Goal: Ask a question

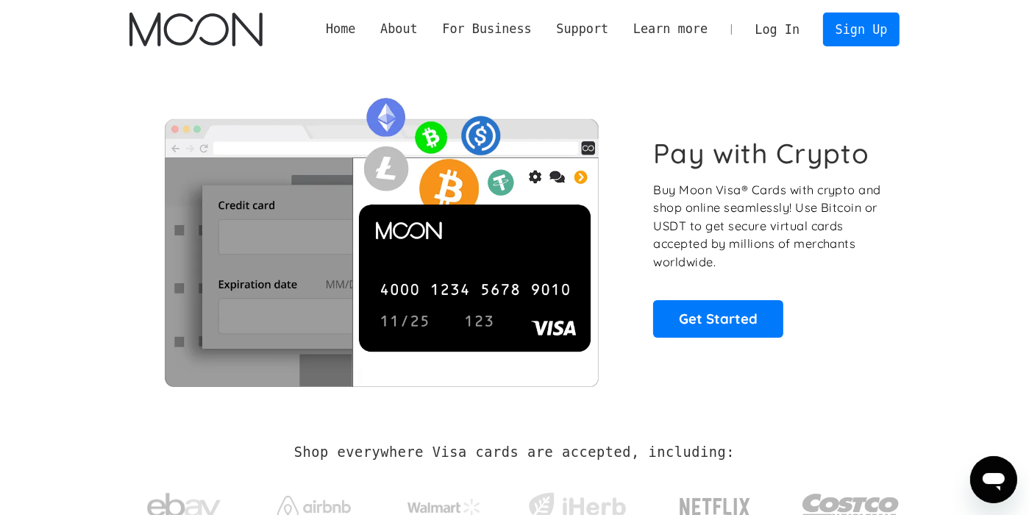
click at [790, 28] on link "Log In" at bounding box center [777, 29] width 69 height 32
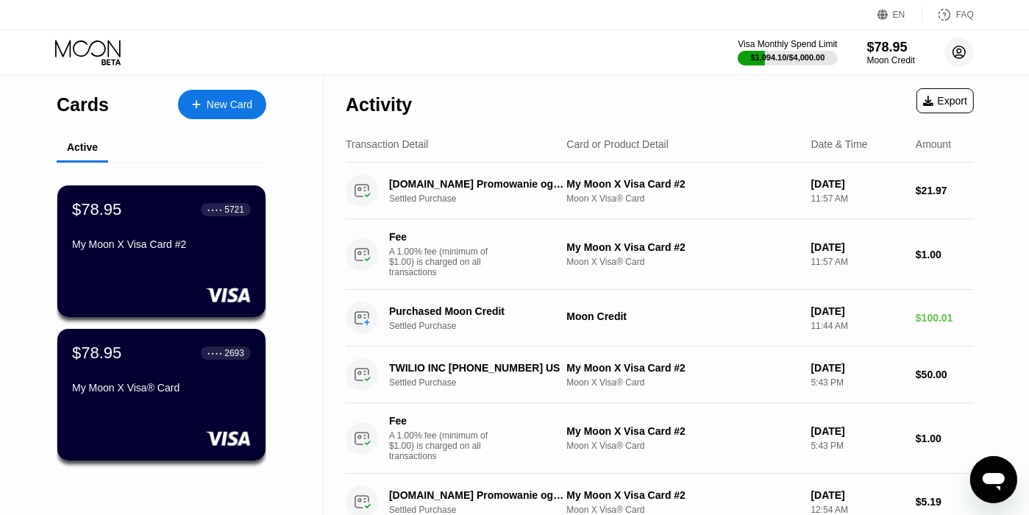
click at [959, 50] on circle at bounding box center [959, 52] width 29 height 29
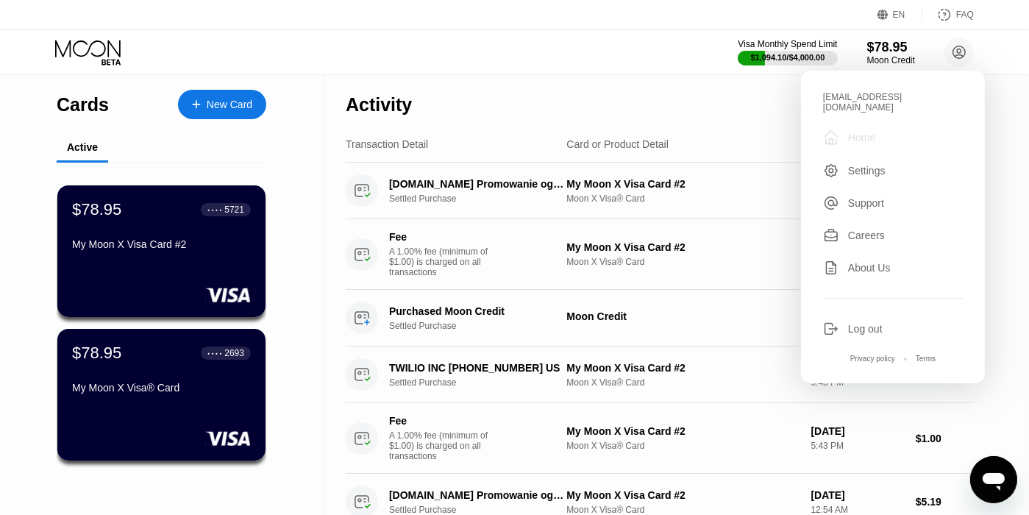
click at [876, 129] on div " Home" at bounding box center [893, 138] width 140 height 18
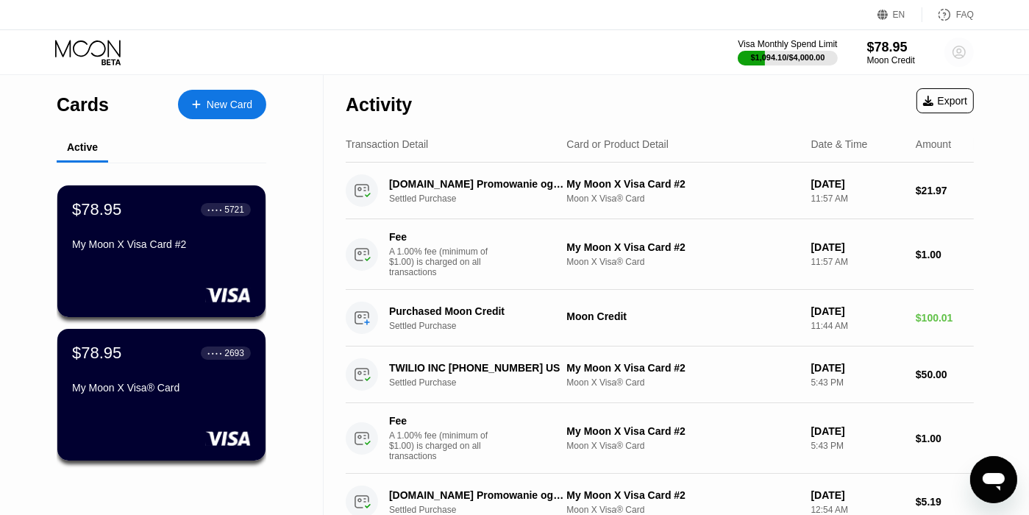
click at [964, 53] on circle at bounding box center [959, 52] width 29 height 29
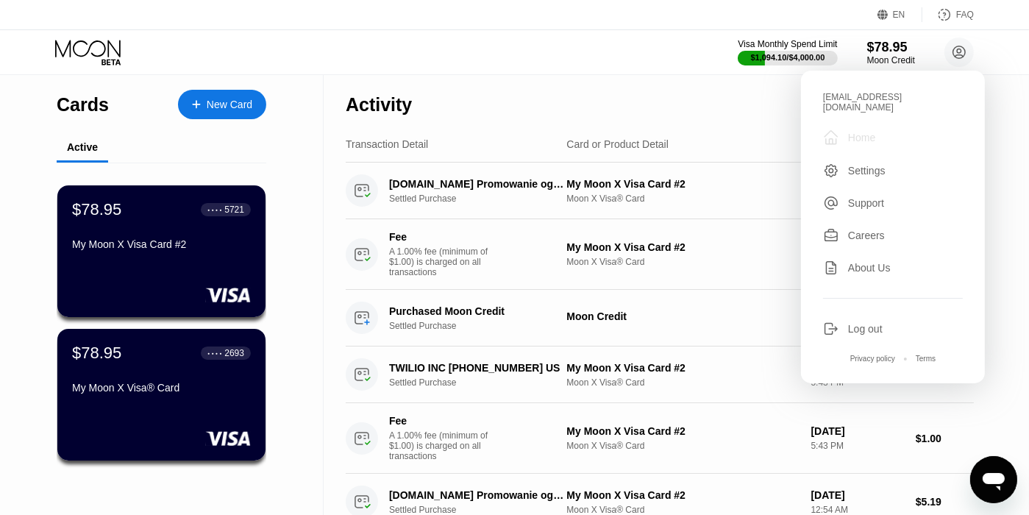
click at [852, 133] on div "Home" at bounding box center [861, 138] width 27 height 12
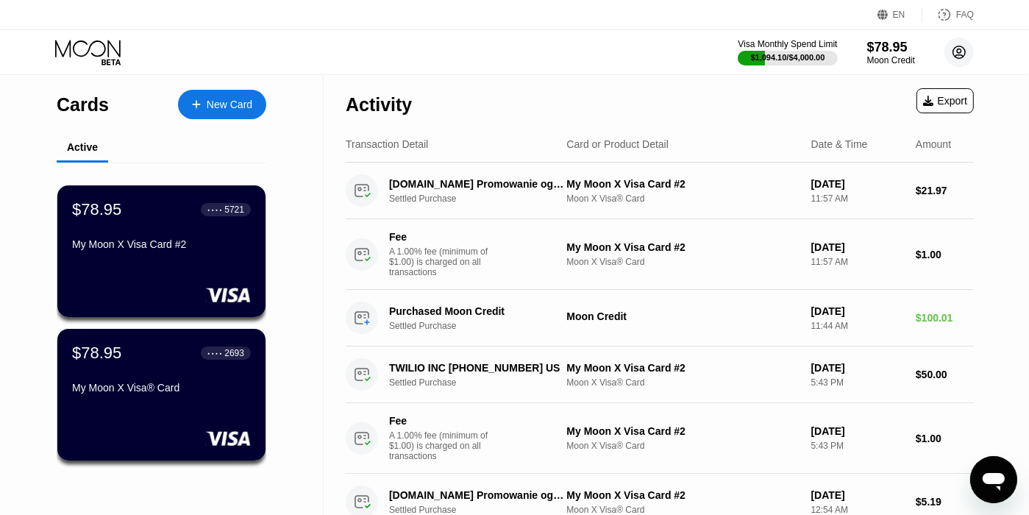
click at [953, 64] on circle at bounding box center [959, 52] width 29 height 29
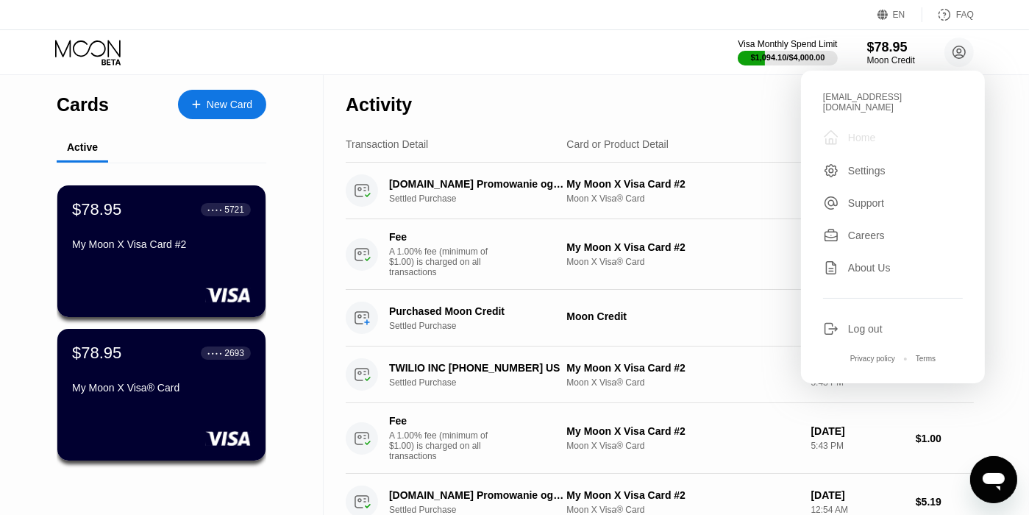
click at [884, 129] on div " Home" at bounding box center [893, 138] width 140 height 18
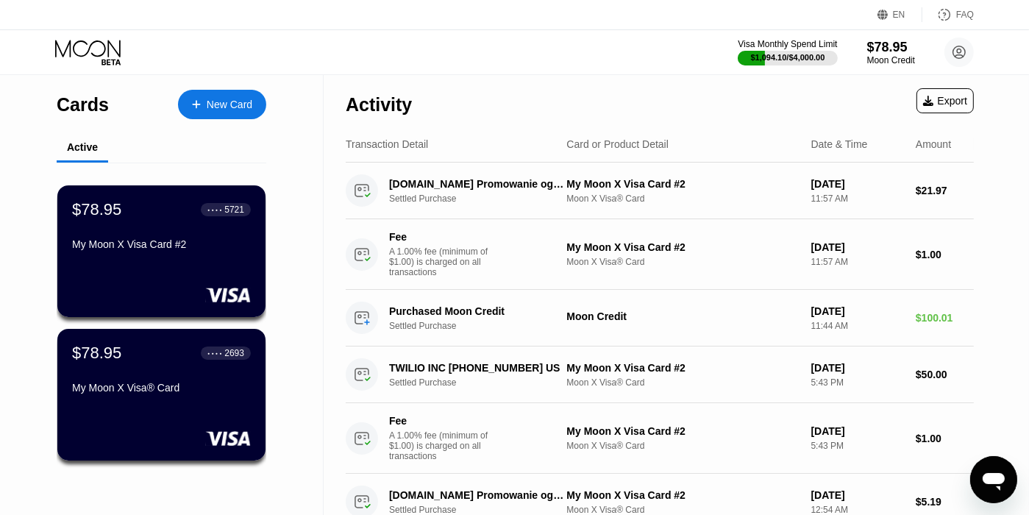
click at [88, 53] on icon at bounding box center [87, 48] width 65 height 17
click at [954, 63] on circle at bounding box center [959, 52] width 29 height 29
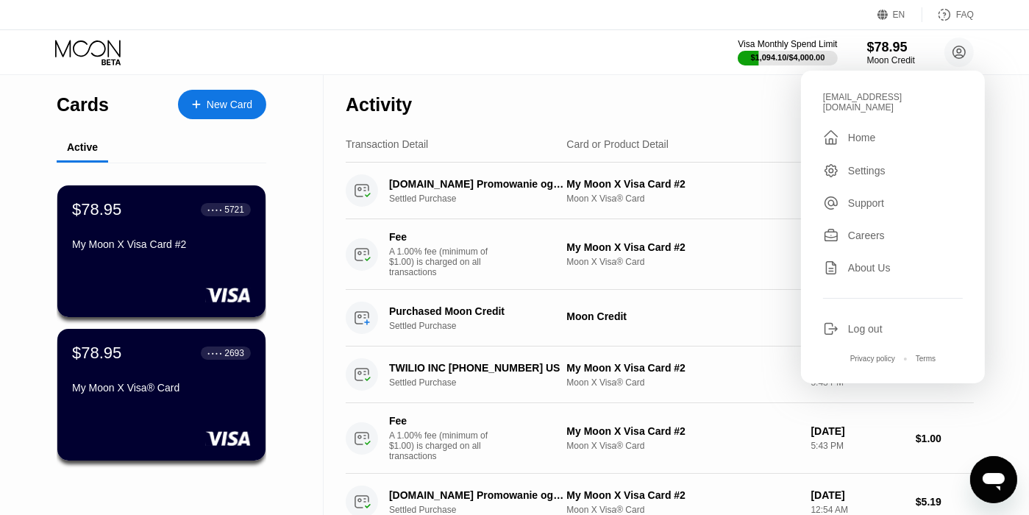
click at [843, 130] on div "" at bounding box center [835, 138] width 25 height 18
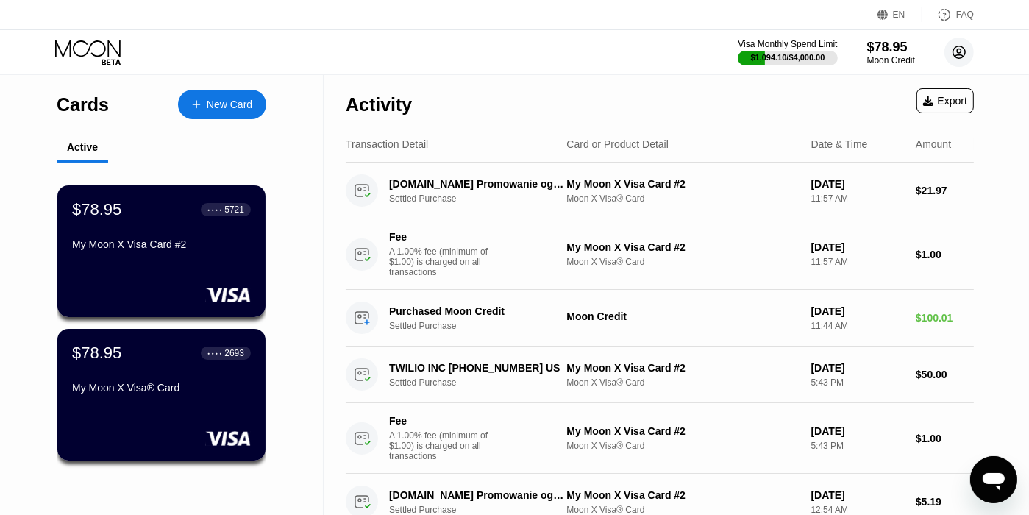
click at [959, 54] on circle at bounding box center [959, 52] width 29 height 29
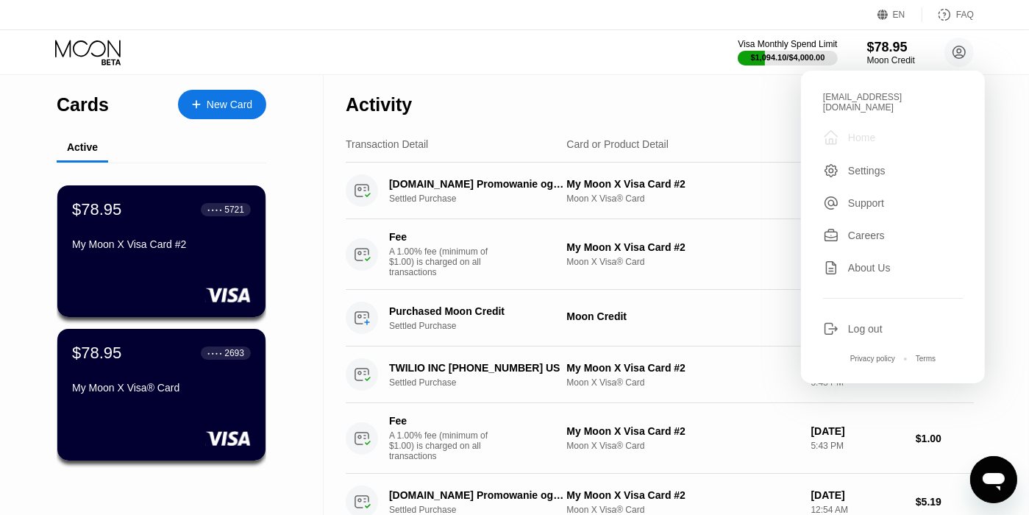
click at [873, 132] on div "Home" at bounding box center [861, 138] width 27 height 12
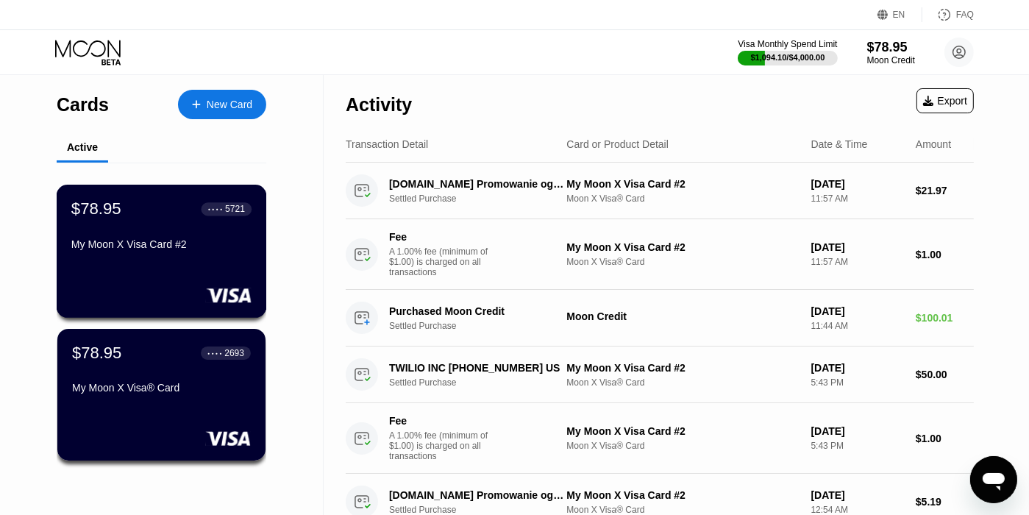
click at [141, 266] on div "$78.95 ● ● ● ● 5721 My Moon X Visa Card #2" at bounding box center [162, 251] width 210 height 133
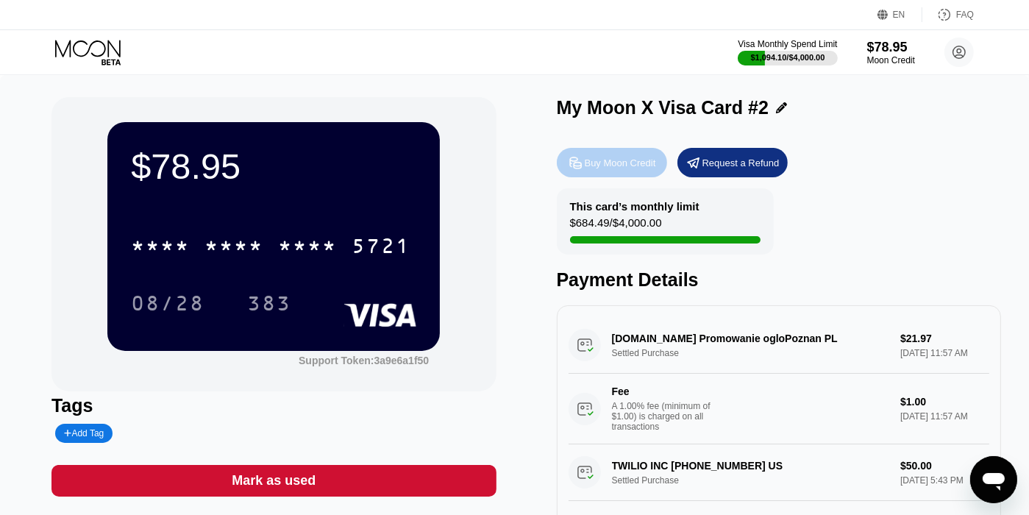
click at [599, 163] on div "Buy Moon Credit" at bounding box center [620, 163] width 71 height 13
type input "0"
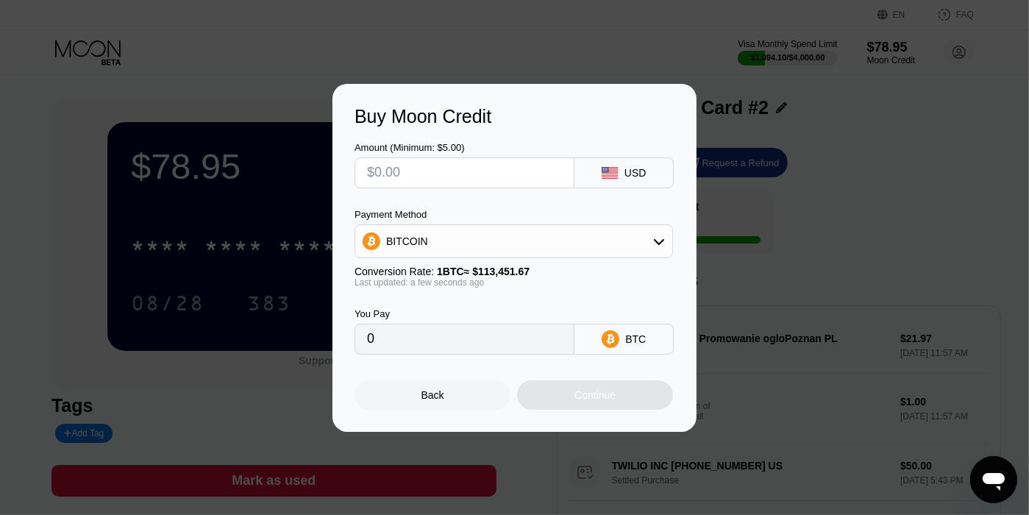
click at [541, 178] on input "text" at bounding box center [464, 172] width 195 height 29
type input "$4"
type input "0.00003526"
type input "$400"
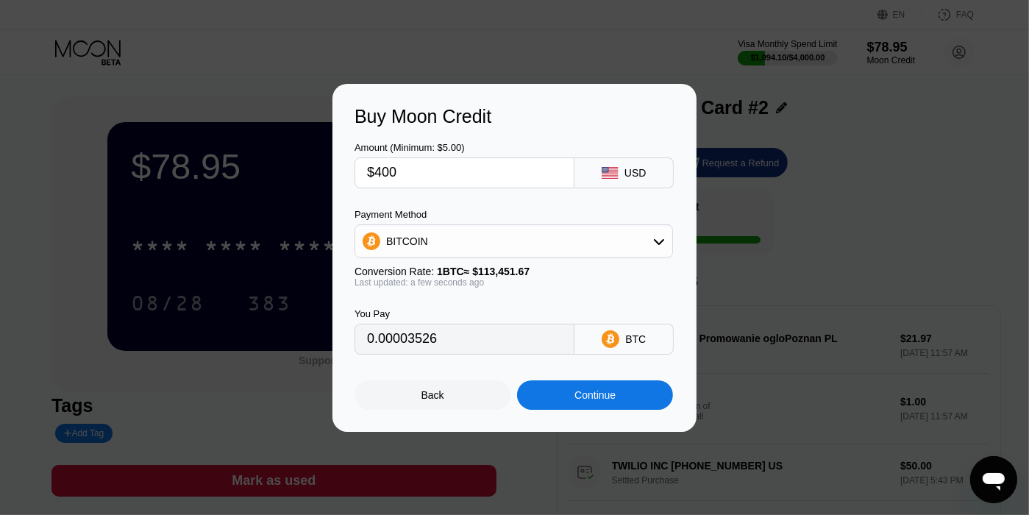
type input "0.00352574"
type input "$400"
click at [577, 401] on div "Continue" at bounding box center [595, 395] width 41 height 12
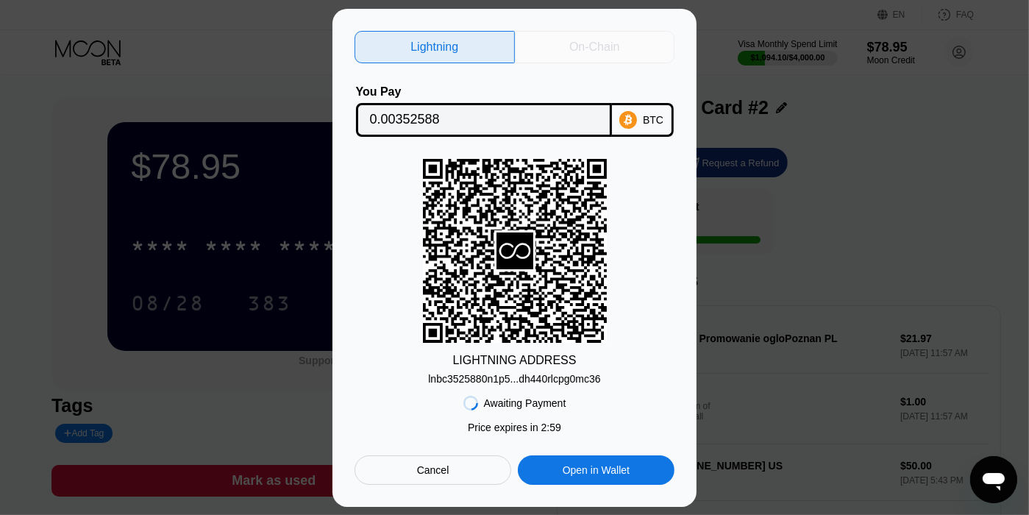
click at [622, 38] on div "On-Chain" at bounding box center [595, 47] width 160 height 32
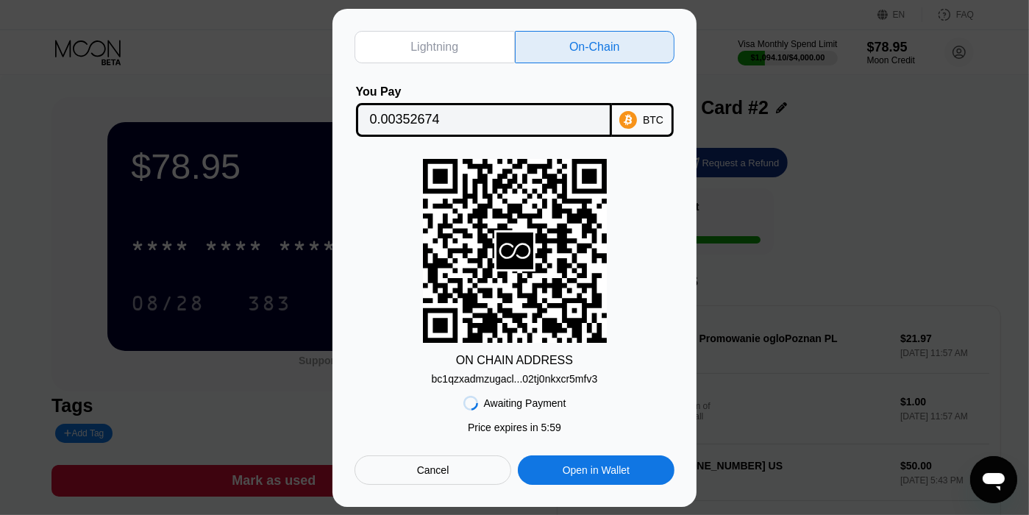
click at [518, 383] on div "bc1qzxadmzugacl...02tj0nkxcr5mfv3" at bounding box center [515, 379] width 166 height 12
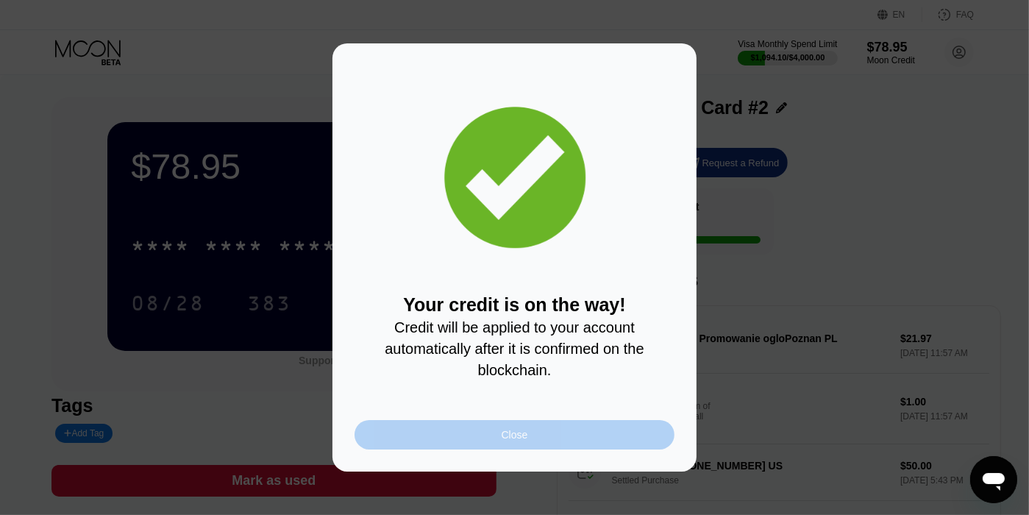
click at [639, 440] on div "Close" at bounding box center [515, 434] width 320 height 29
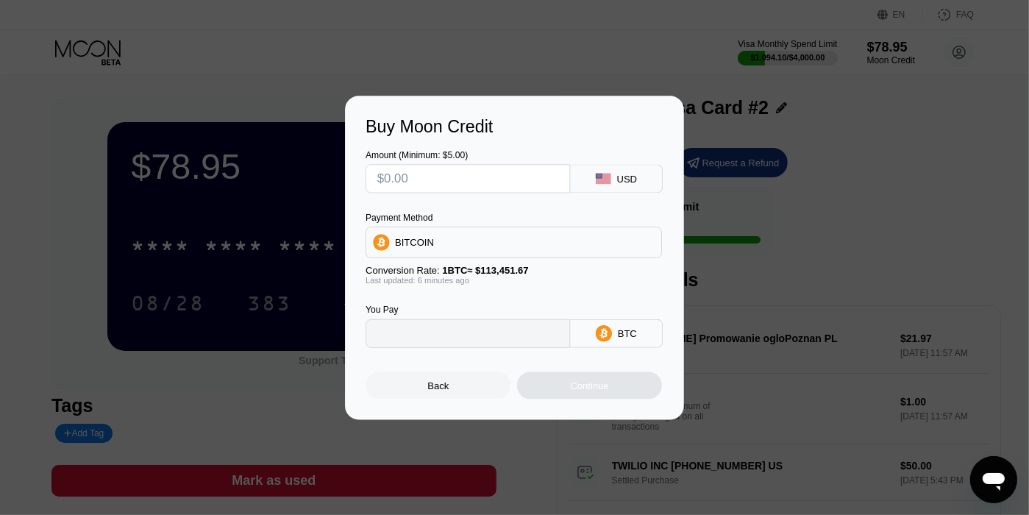
type input "0"
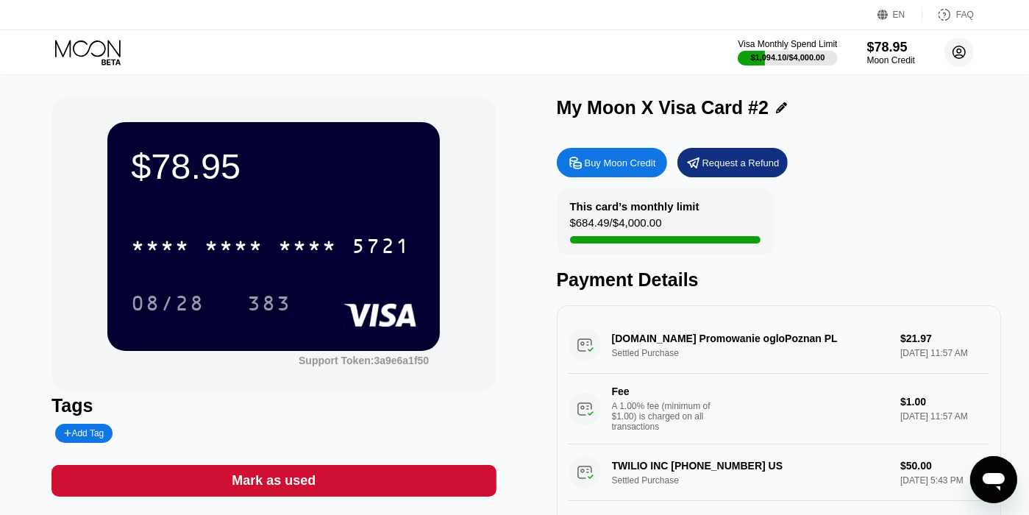
click at [952, 58] on circle at bounding box center [959, 52] width 29 height 29
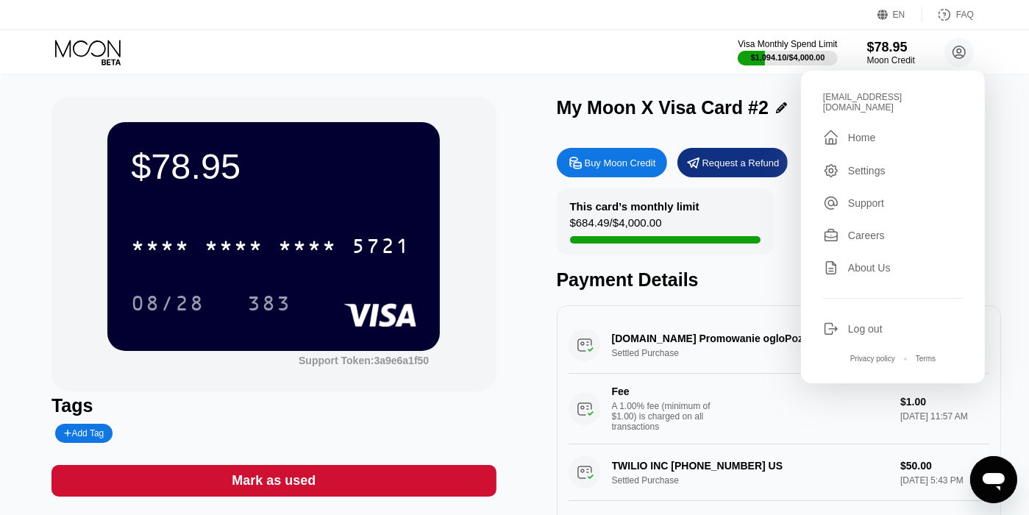
click at [858, 132] on div "Home" at bounding box center [861, 138] width 27 height 12
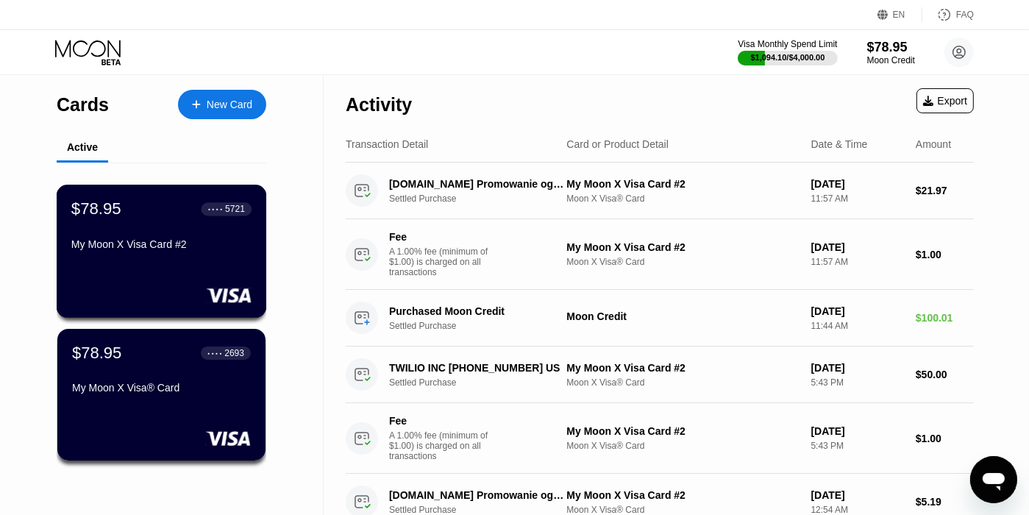
click at [230, 250] on div "My Moon X Visa Card #2" at bounding box center [161, 244] width 180 height 12
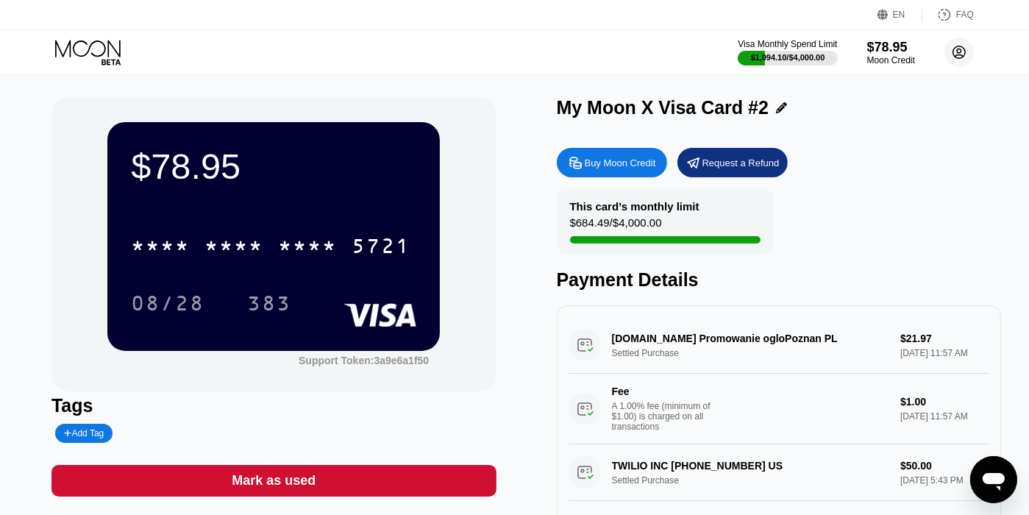
click at [956, 51] on circle at bounding box center [959, 52] width 29 height 29
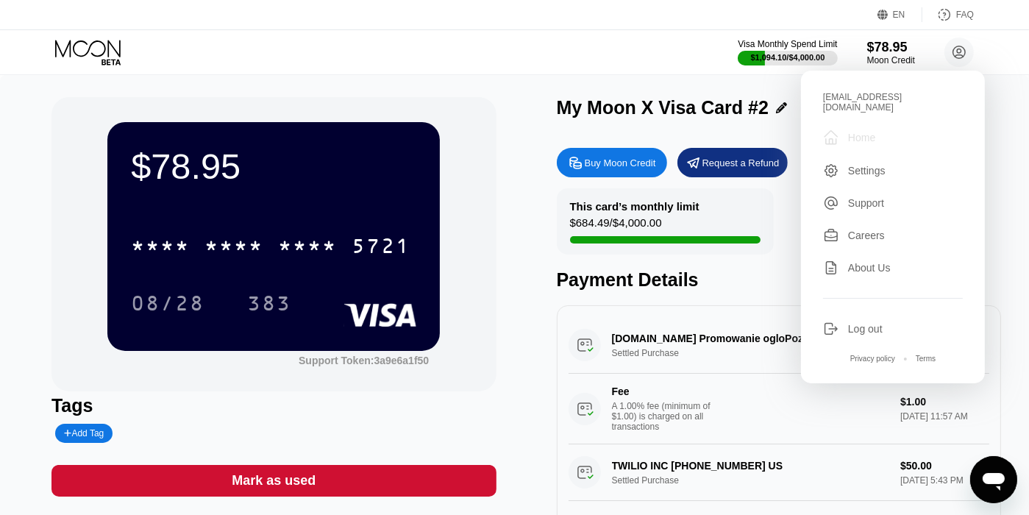
click at [864, 132] on div "Home" at bounding box center [861, 138] width 27 height 12
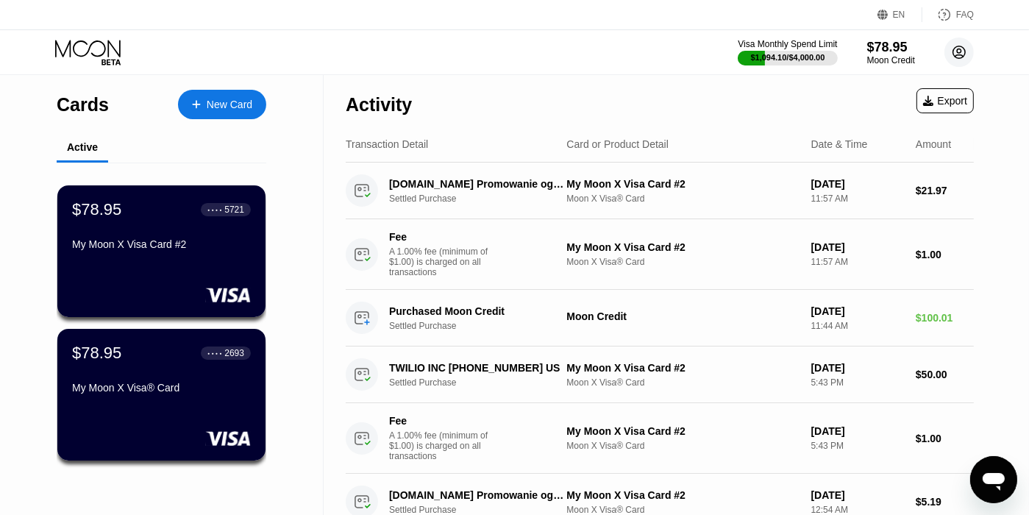
click at [957, 49] on circle at bounding box center [959, 52] width 29 height 29
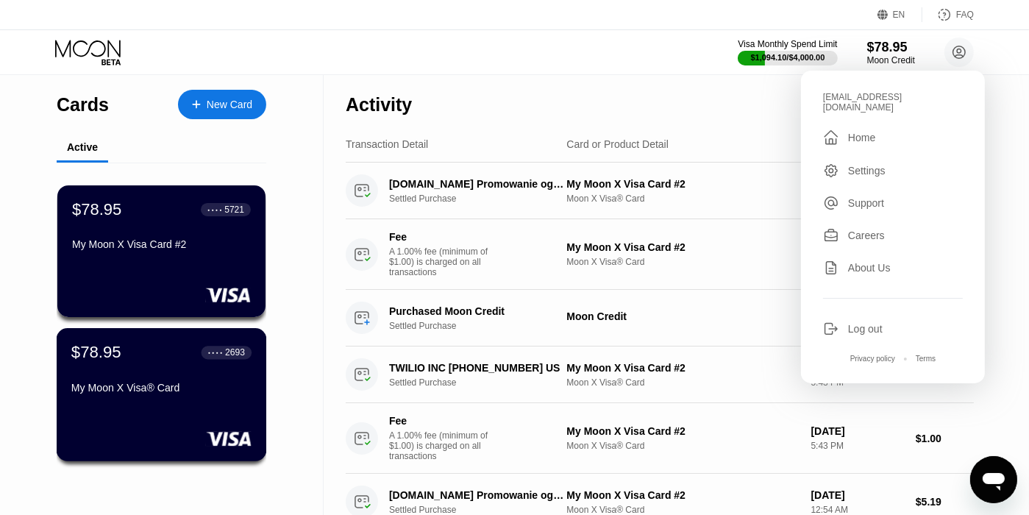
click at [154, 372] on div "$78.95 ● ● ● ● 2693 My Moon X Visa® Card" at bounding box center [161, 371] width 180 height 57
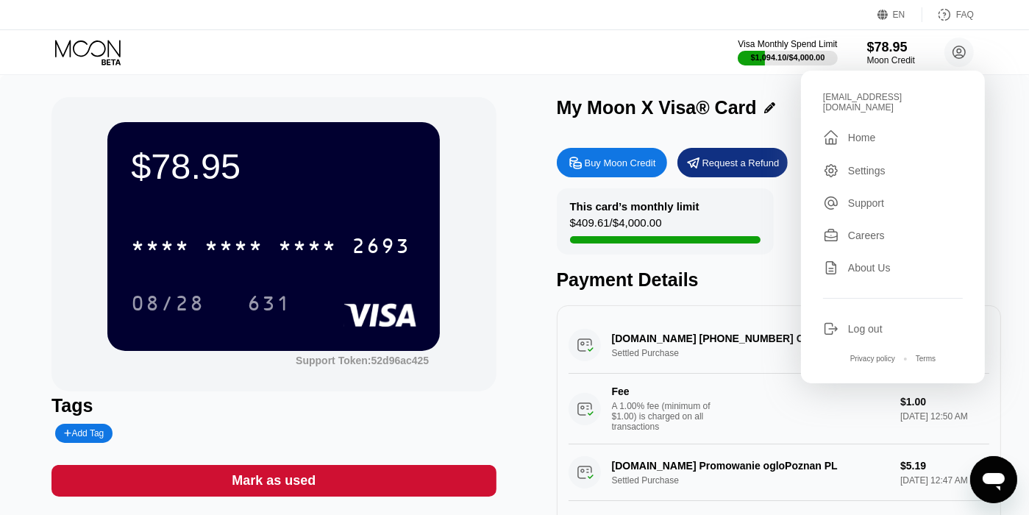
click at [513, 252] on div "$78.95 * * * * * * * * * * * * 2693 08/28 631 Support Token: 52d96ac425 Tags Ad…" at bounding box center [514, 330] width 926 height 466
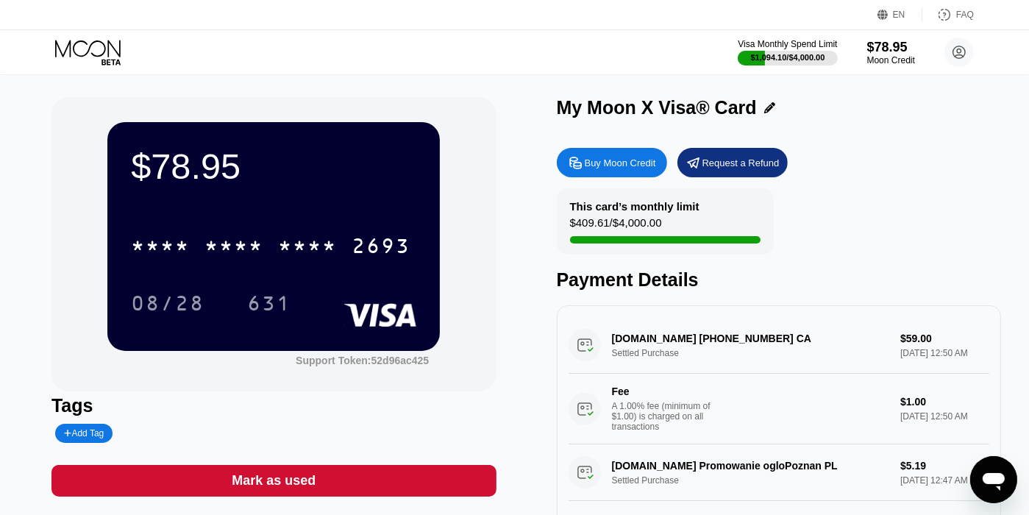
click at [629, 167] on div "Buy Moon Credit" at bounding box center [620, 163] width 71 height 13
type input "0"
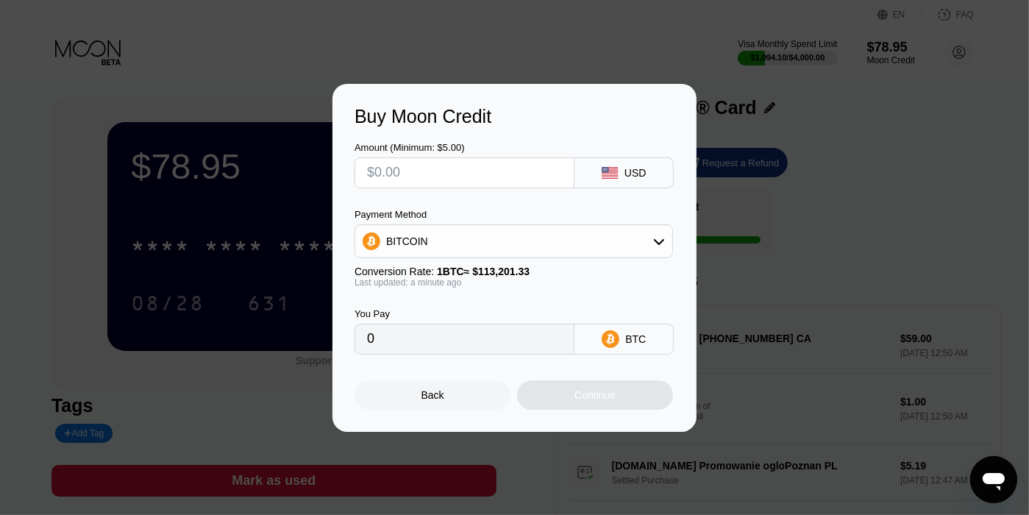
click at [455, 394] on div "Back" at bounding box center [433, 394] width 156 height 29
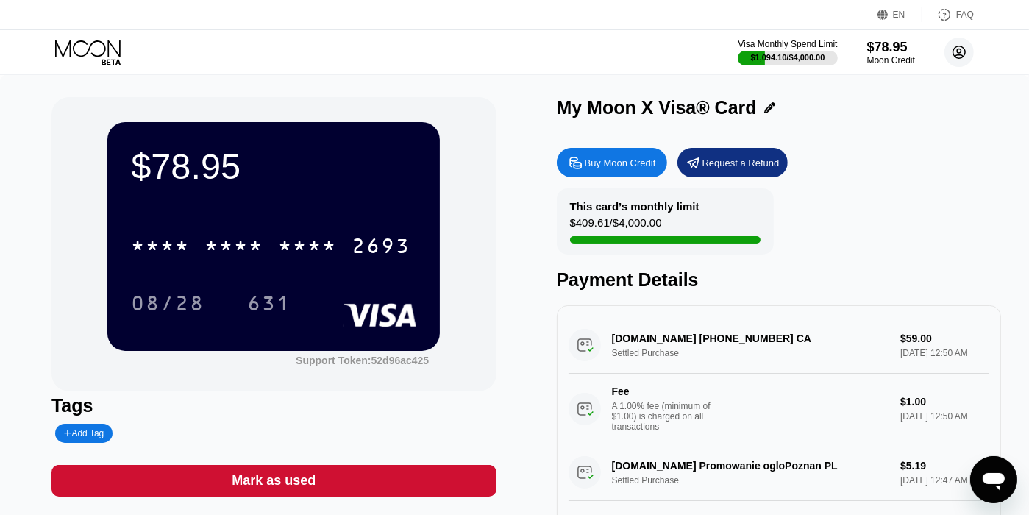
click at [960, 54] on circle at bounding box center [959, 52] width 29 height 29
click at [97, 49] on icon at bounding box center [89, 53] width 68 height 26
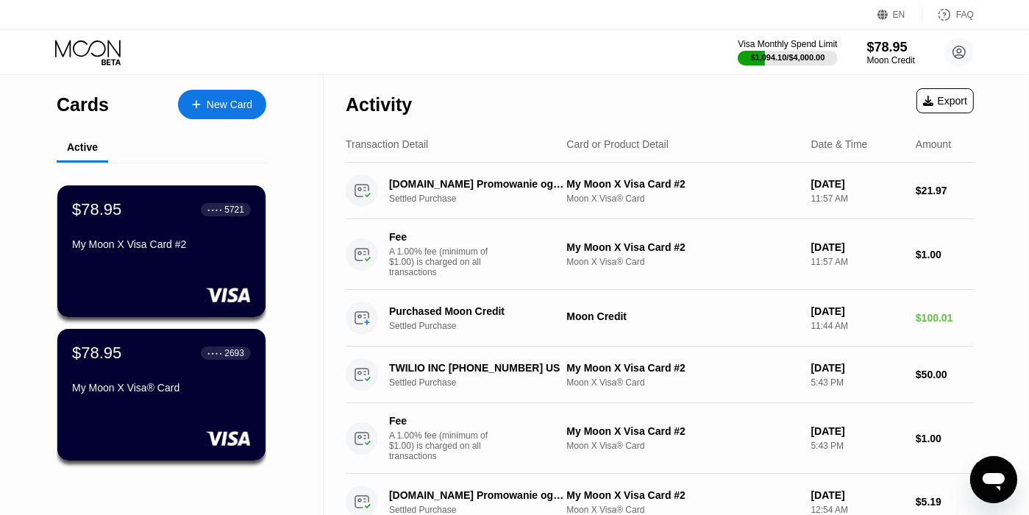
click at [94, 110] on div "Cards" at bounding box center [83, 104] width 52 height 21
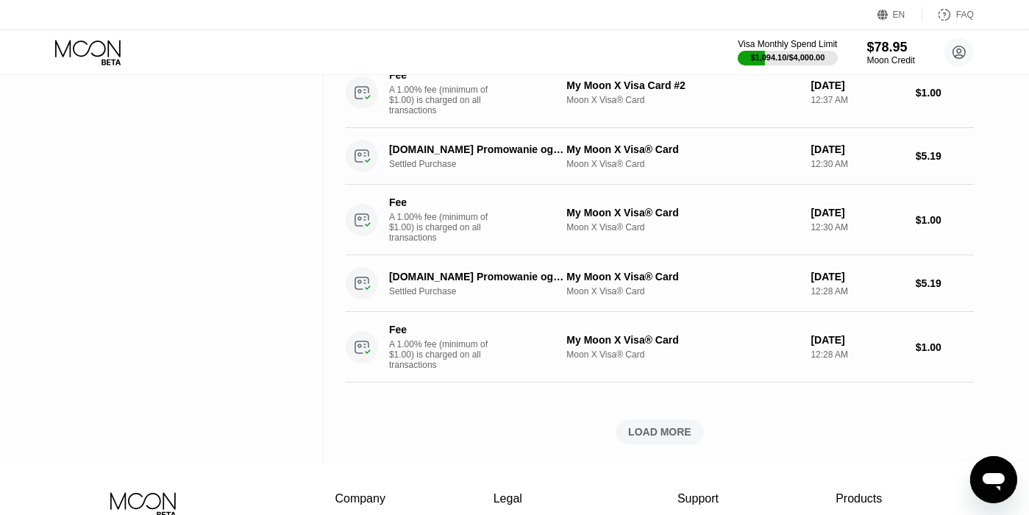
scroll to position [1474, 0]
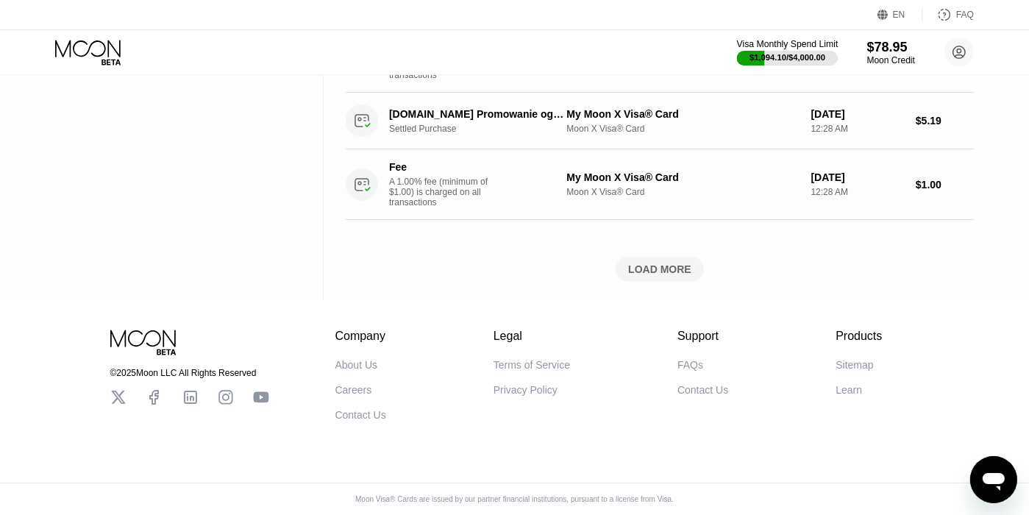
click at [784, 60] on div "$1,094.10 / $4,000.00" at bounding box center [788, 57] width 76 height 9
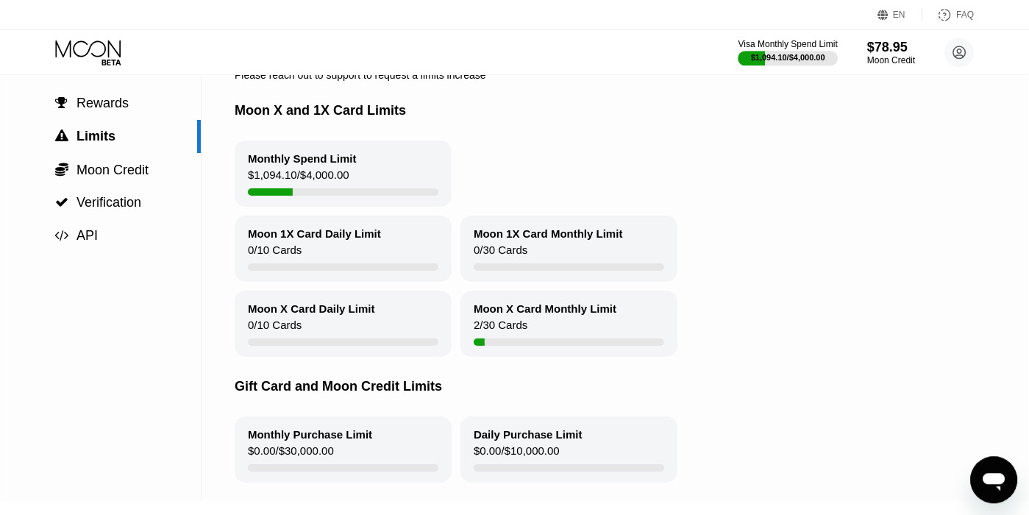
scroll to position [0, 1]
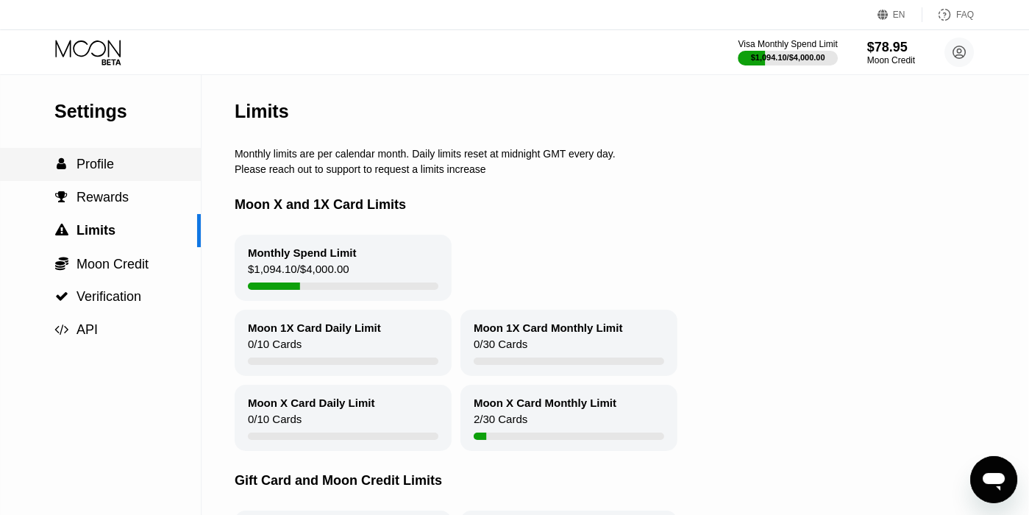
click at [96, 171] on span "Profile" at bounding box center [96, 164] width 38 height 15
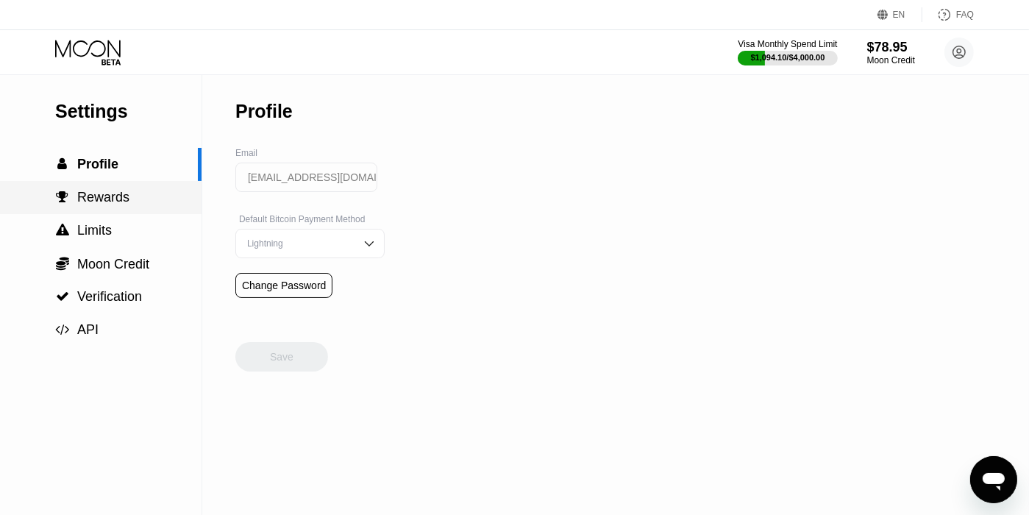
click at [136, 202] on div " Rewards" at bounding box center [101, 197] width 202 height 15
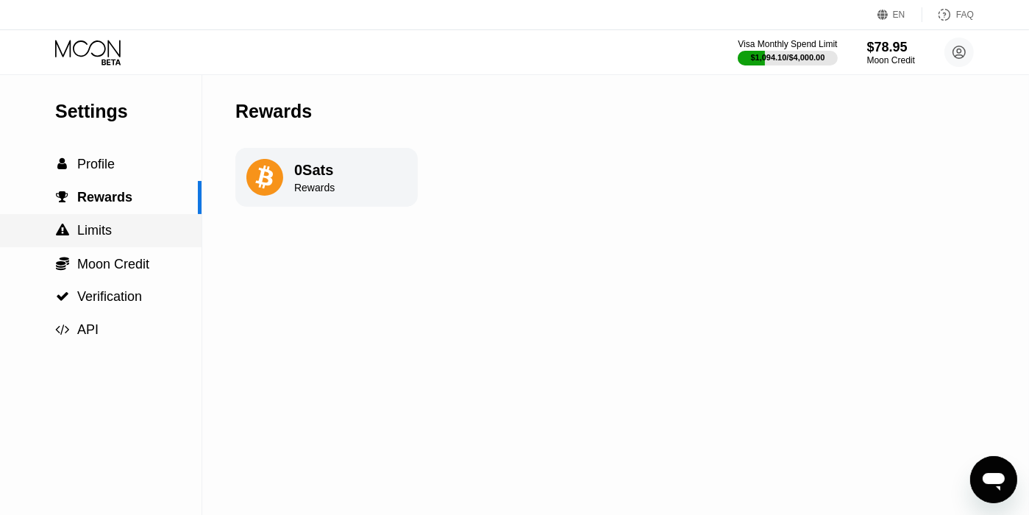
click at [140, 225] on div " Limits" at bounding box center [101, 230] width 202 height 33
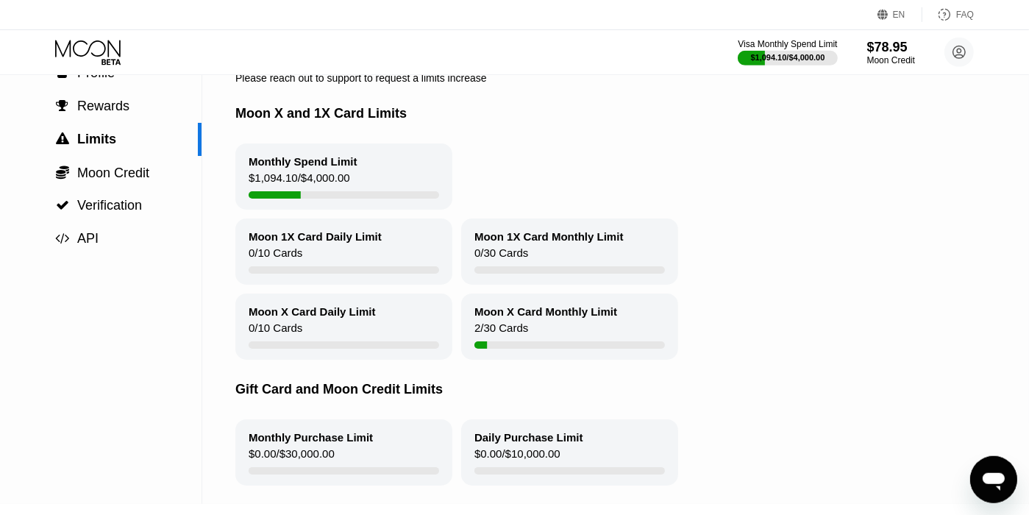
scroll to position [79, 0]
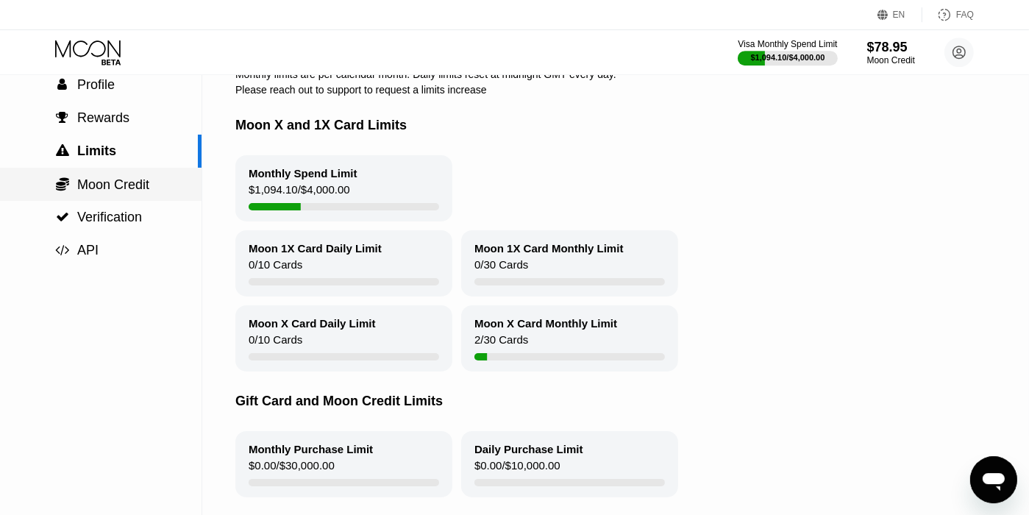
click at [113, 192] on span "Moon Credit" at bounding box center [113, 184] width 72 height 15
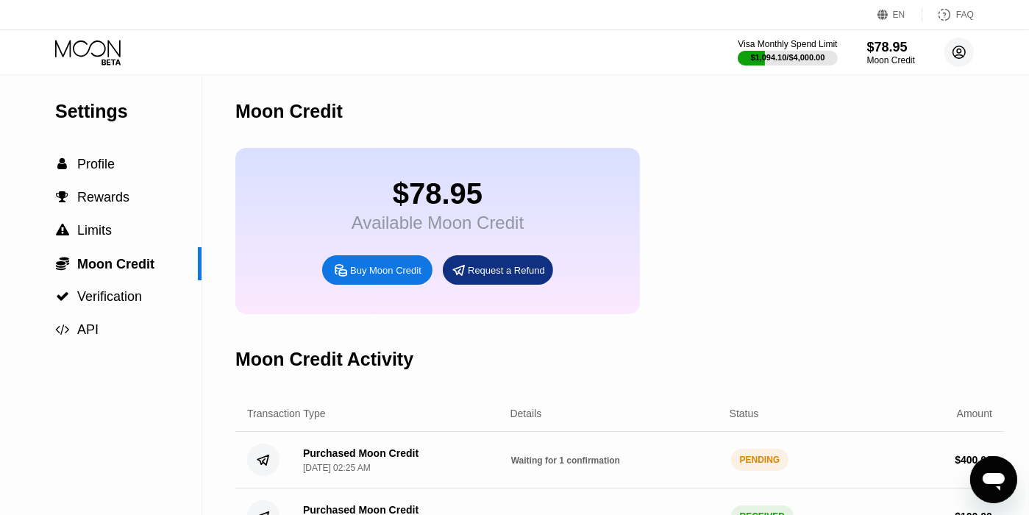
click at [960, 51] on circle at bounding box center [959, 52] width 29 height 29
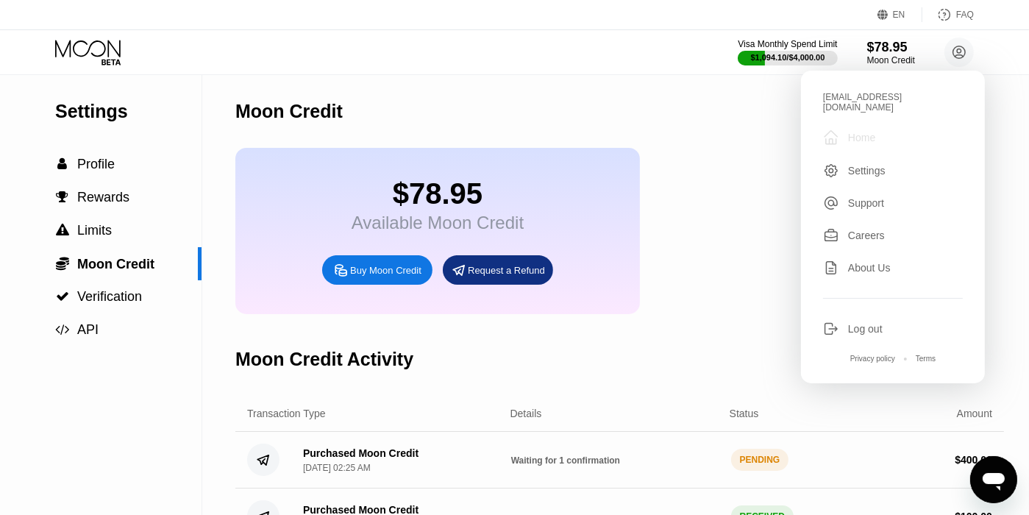
click at [856, 132] on div "Home" at bounding box center [861, 138] width 27 height 12
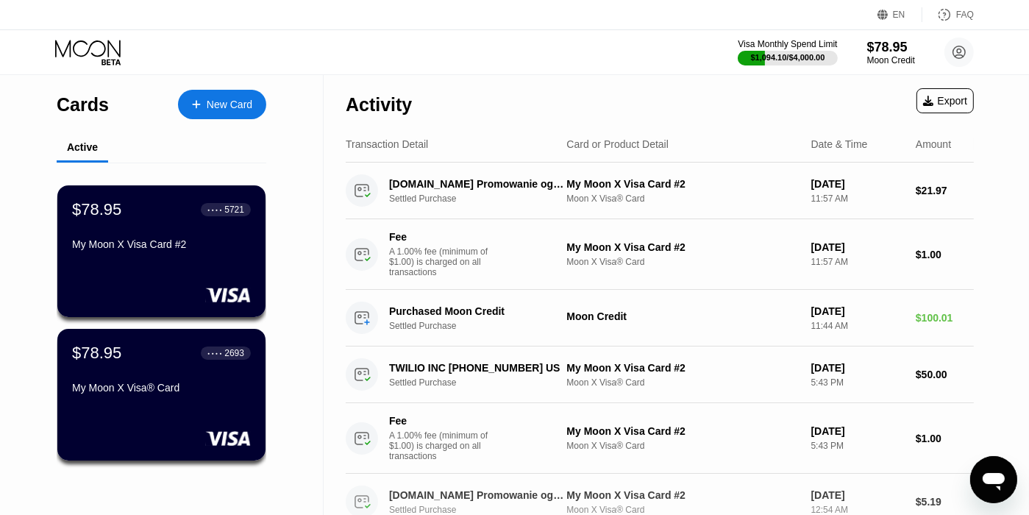
click at [766, 499] on div "otodom.pl Promowanie ogloPoznan PL Settled Purchase My Moon X Visa Card #2 Moon…" at bounding box center [660, 502] width 628 height 57
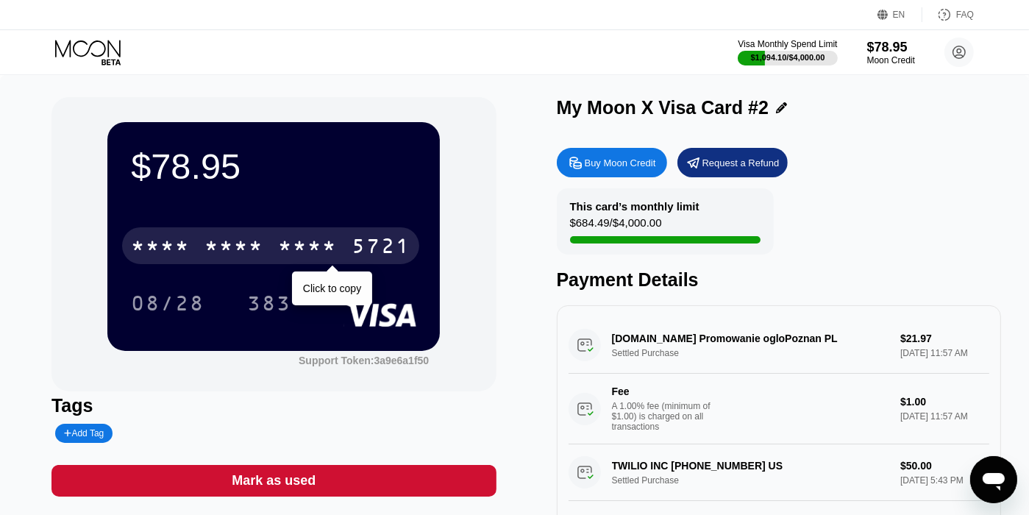
click at [341, 240] on div "* * * * * * * * * * * * 5721" at bounding box center [270, 245] width 297 height 37
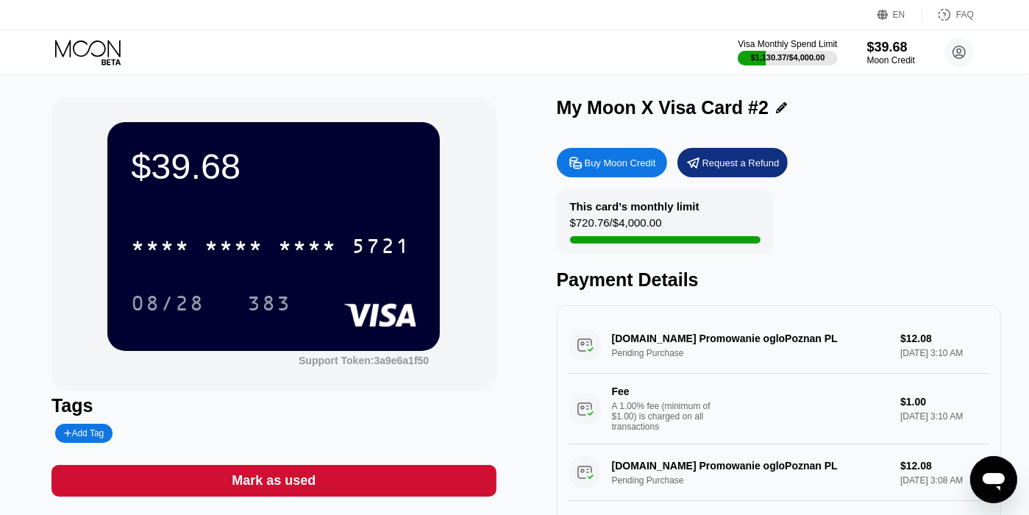
click at [952, 67] on div "Visa Monthly Spend Limit $1,130.37 / $4,000.00 $39.68 Moon Credit suziedread1@o…" at bounding box center [514, 52] width 1029 height 44
click at [953, 63] on circle at bounding box center [959, 52] width 29 height 29
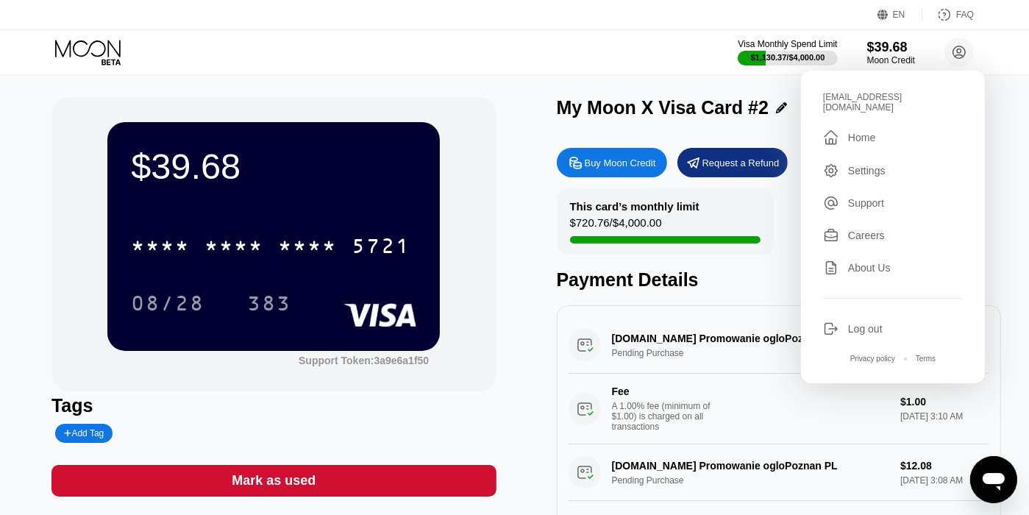
click at [855, 132] on div "Home" at bounding box center [861, 138] width 27 height 12
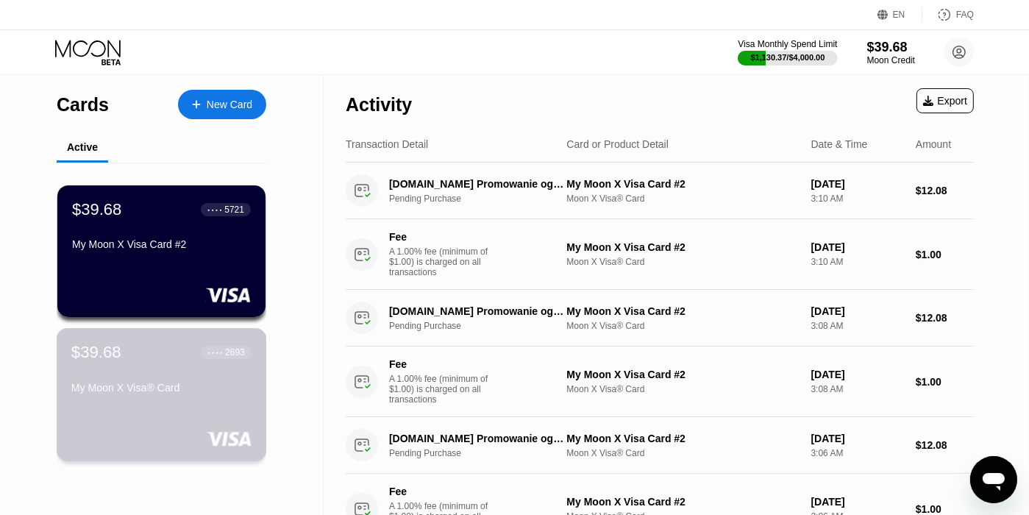
click at [200, 411] on div "$39.68 ● ● ● ● 2693 My Moon X Visa® Card" at bounding box center [162, 394] width 210 height 133
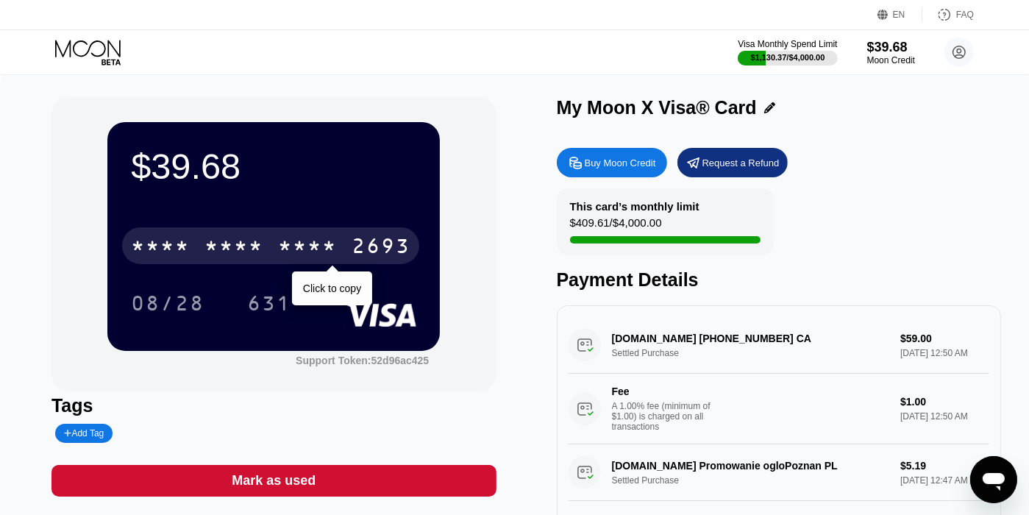
click at [290, 259] on div "* * * *" at bounding box center [307, 248] width 59 height 24
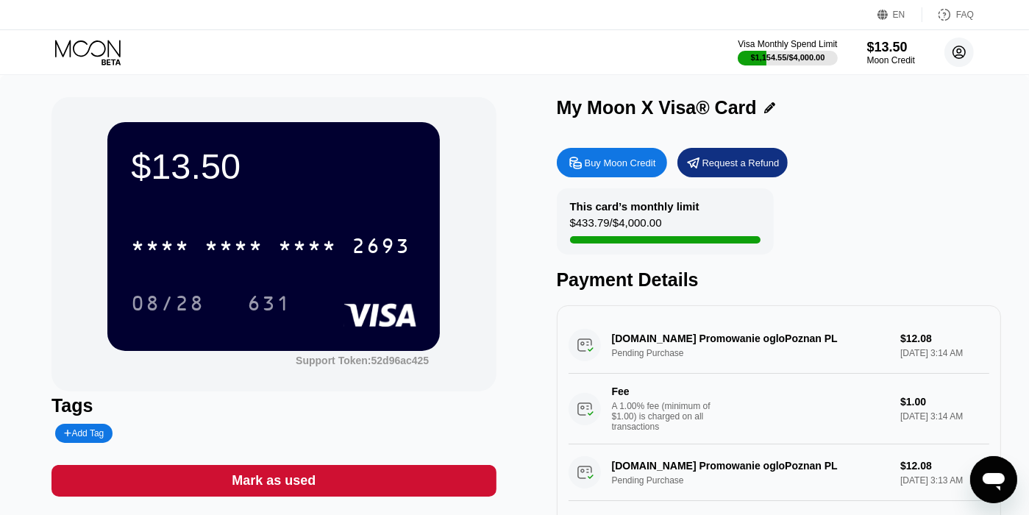
click at [956, 56] on icon at bounding box center [960, 53] width 8 height 8
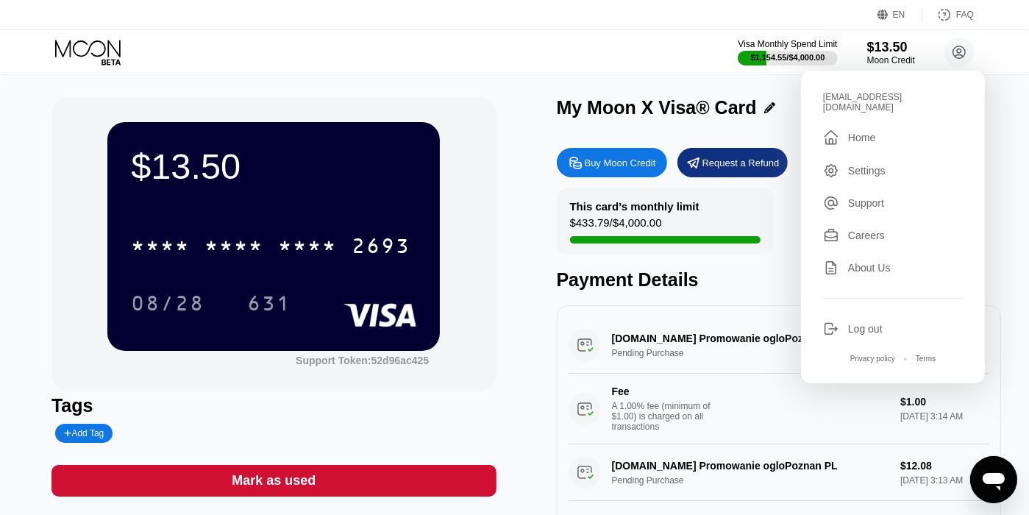
click at [853, 165] on div "Settings" at bounding box center [867, 171] width 38 height 12
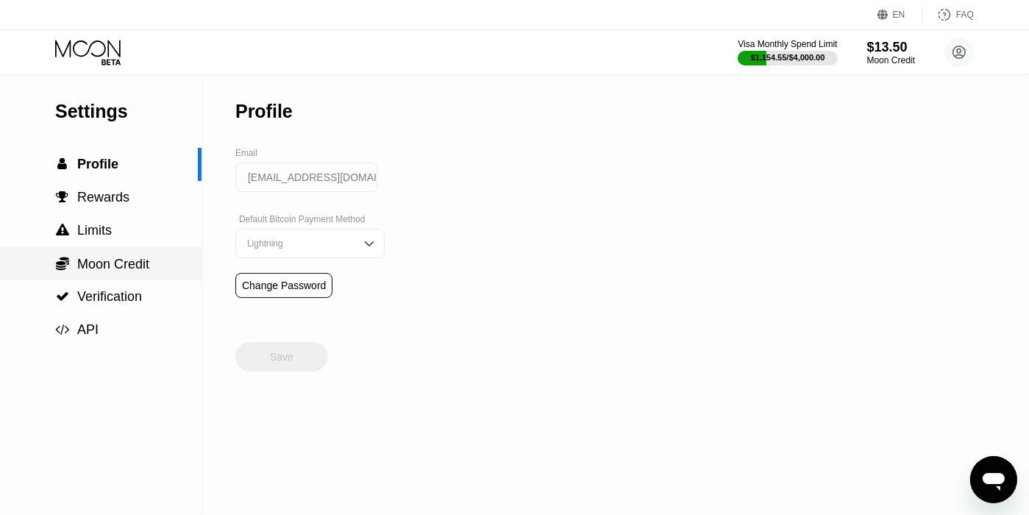
click at [106, 271] on span "Moon Credit" at bounding box center [113, 264] width 72 height 15
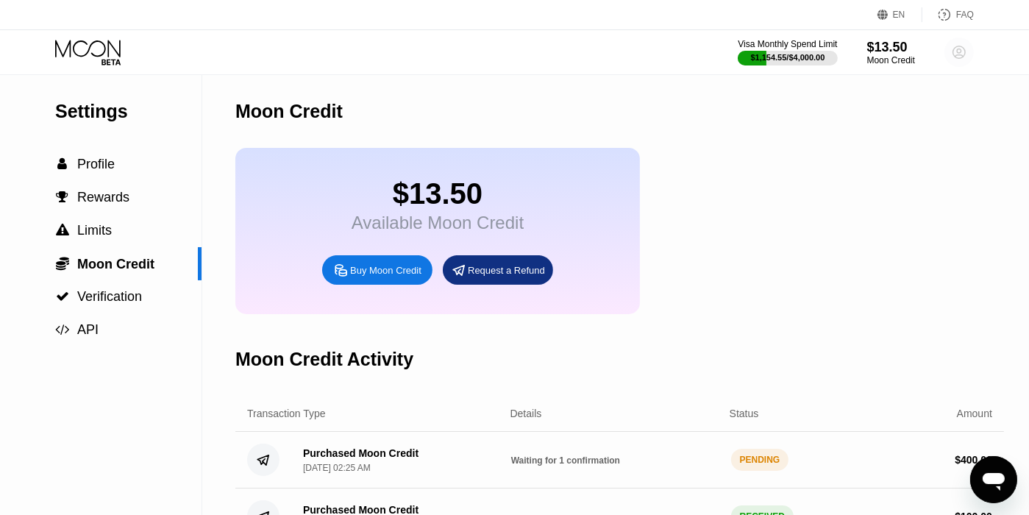
click at [967, 40] on circle at bounding box center [959, 52] width 29 height 29
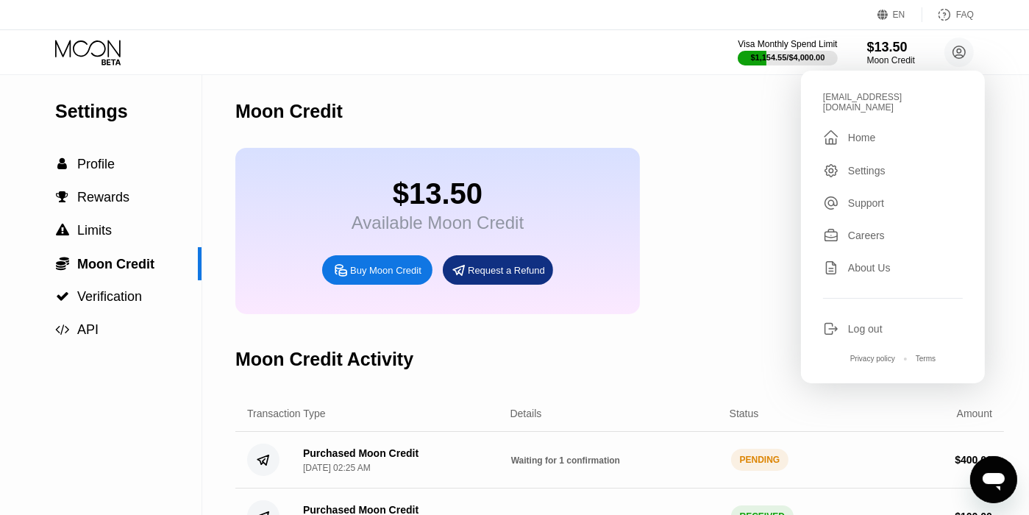
click at [884, 131] on div " Home" at bounding box center [893, 138] width 140 height 18
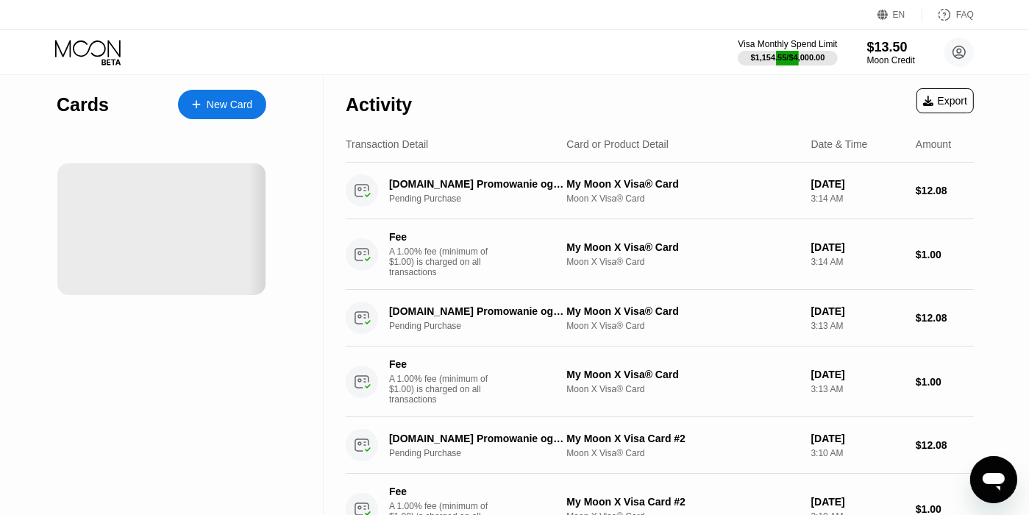
click at [1009, 480] on div "Open messaging window" at bounding box center [993, 479] width 44 height 44
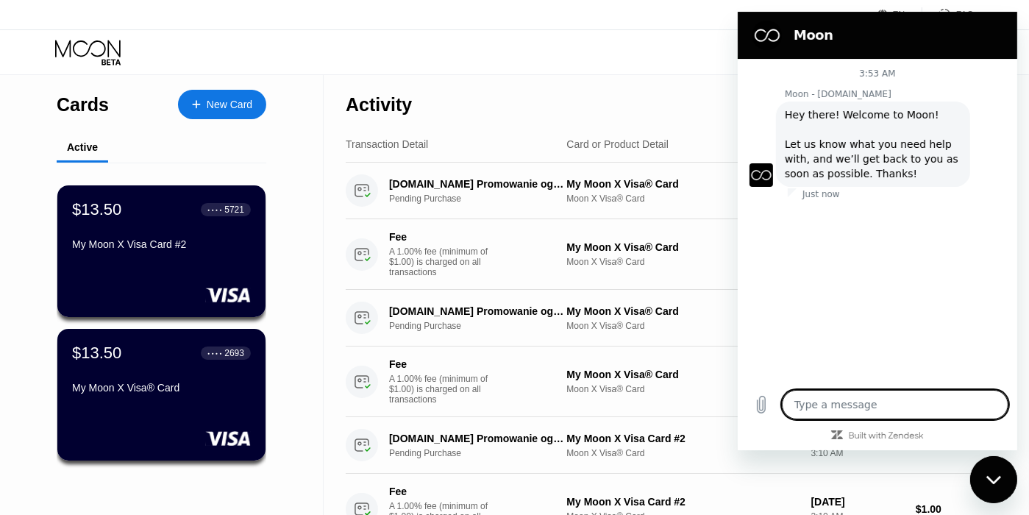
type textarea "x"
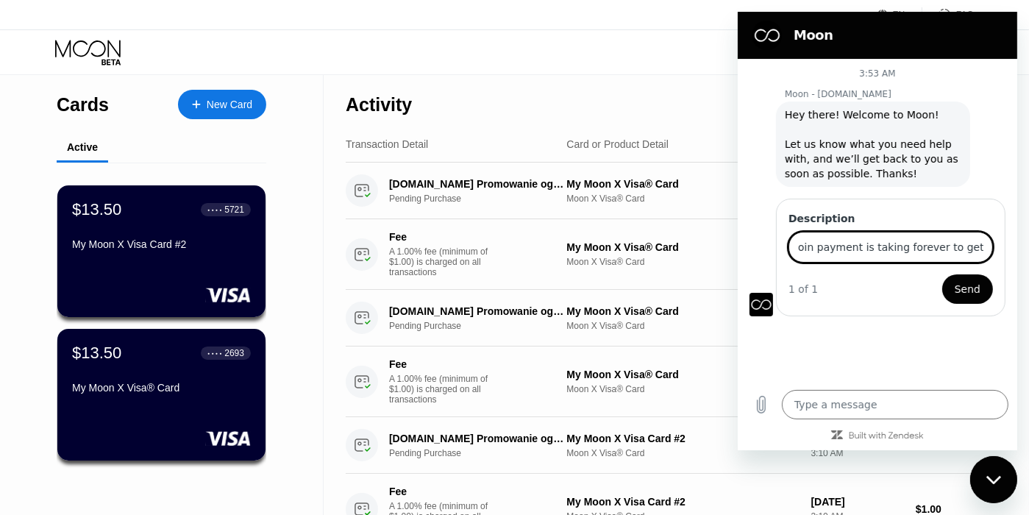
scroll to position [0, 156]
type input "hello can i know why my bitcoin payment is taking forever to get deposited"
click at [942, 274] on button "Send" at bounding box center [967, 288] width 51 height 29
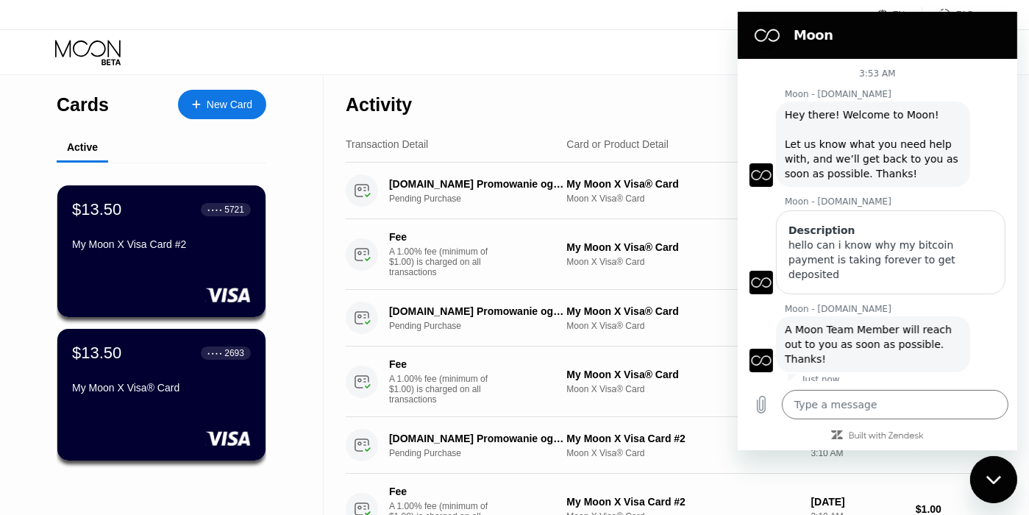
click at [709, 116] on div "Activity Export" at bounding box center [660, 100] width 628 height 51
click at [987, 475] on icon "Close messaging window" at bounding box center [993, 480] width 15 height 10
type textarea "x"
